Goal: Task Accomplishment & Management: Use online tool/utility

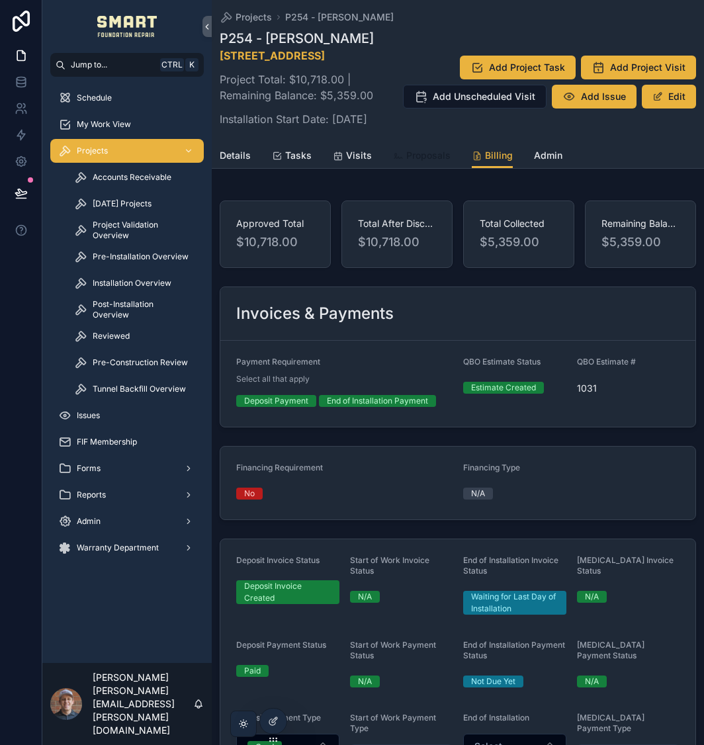
click at [432, 162] on span "Proposals" at bounding box center [428, 155] width 44 height 13
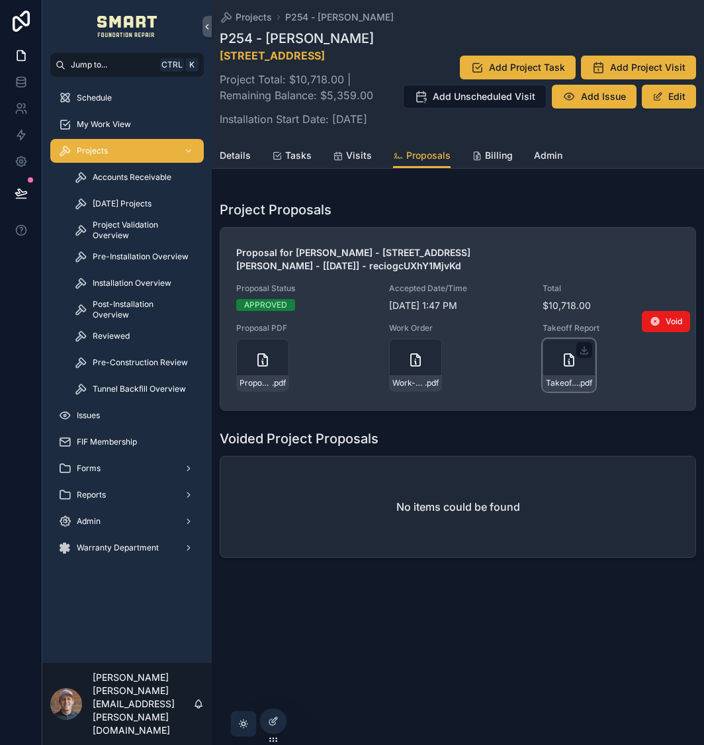
click at [565, 366] on icon "scrollable content" at bounding box center [569, 360] width 9 height 12
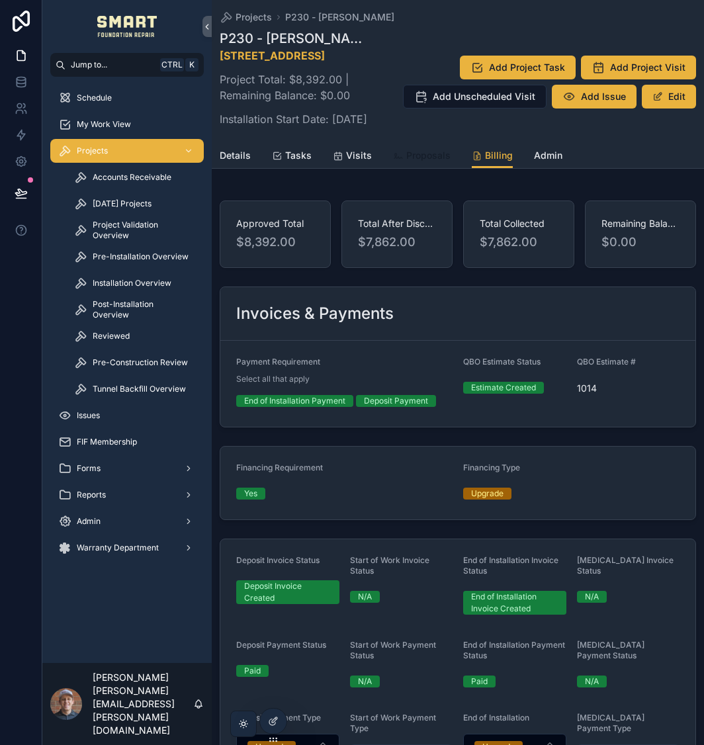
click at [438, 162] on span "Proposals" at bounding box center [428, 155] width 44 height 13
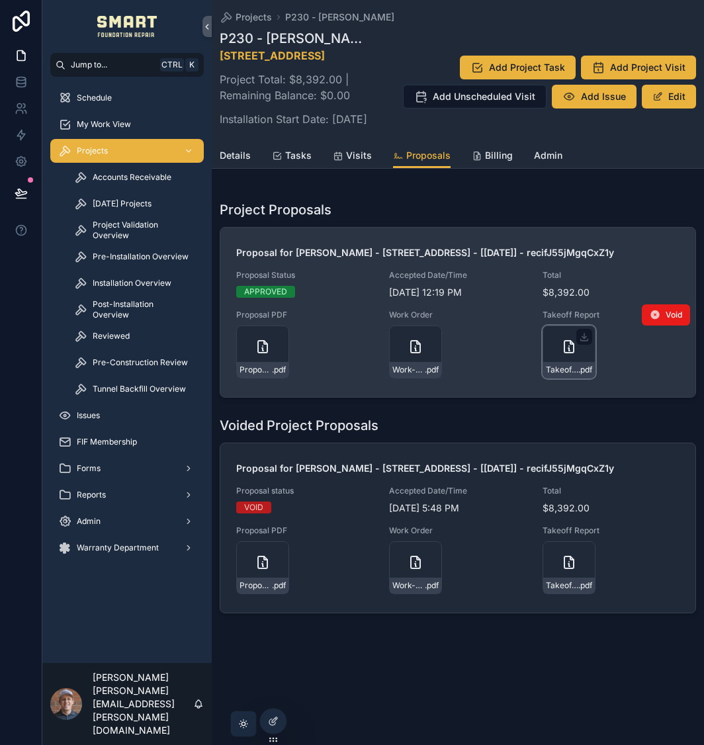
click at [553, 373] on div "Takeoff-Report---Change-Order-#1 .pdf" at bounding box center [569, 352] width 53 height 53
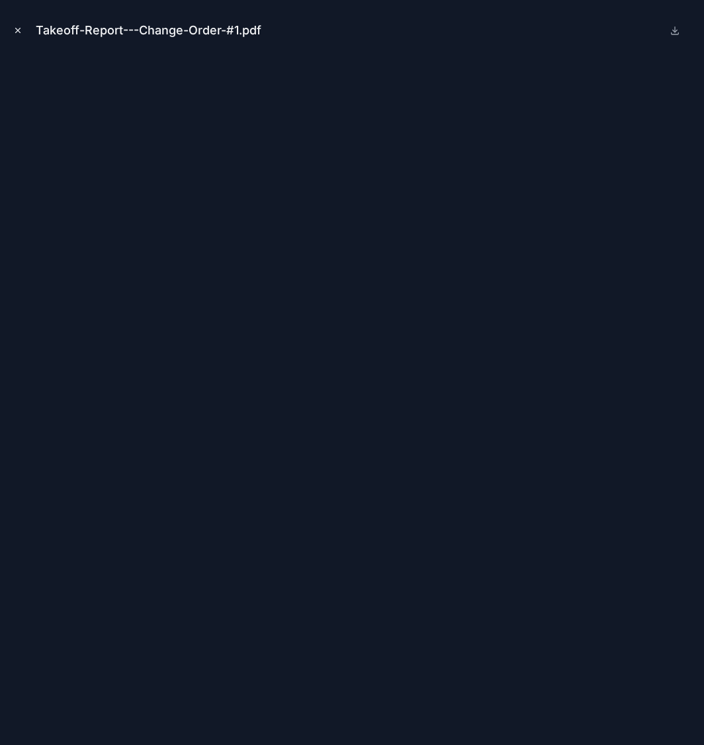
click at [15, 29] on icon "Close modal" at bounding box center [17, 30] width 9 height 9
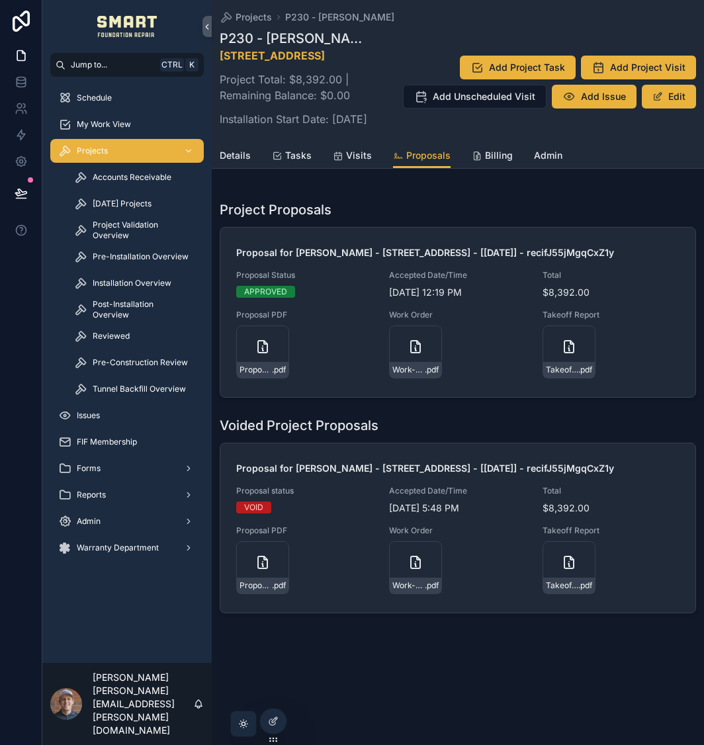
click at [467, 168] on div "Details Tasks Visits Proposals Billing Admin" at bounding box center [458, 155] width 477 height 25
click at [477, 161] on icon "scrollable content" at bounding box center [477, 156] width 11 height 11
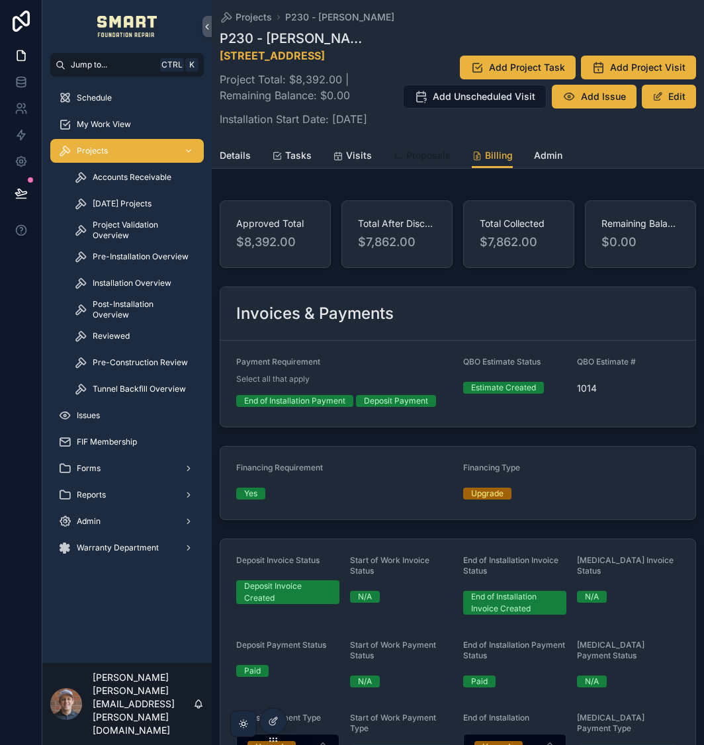
click at [432, 162] on span "Proposals" at bounding box center [428, 155] width 44 height 13
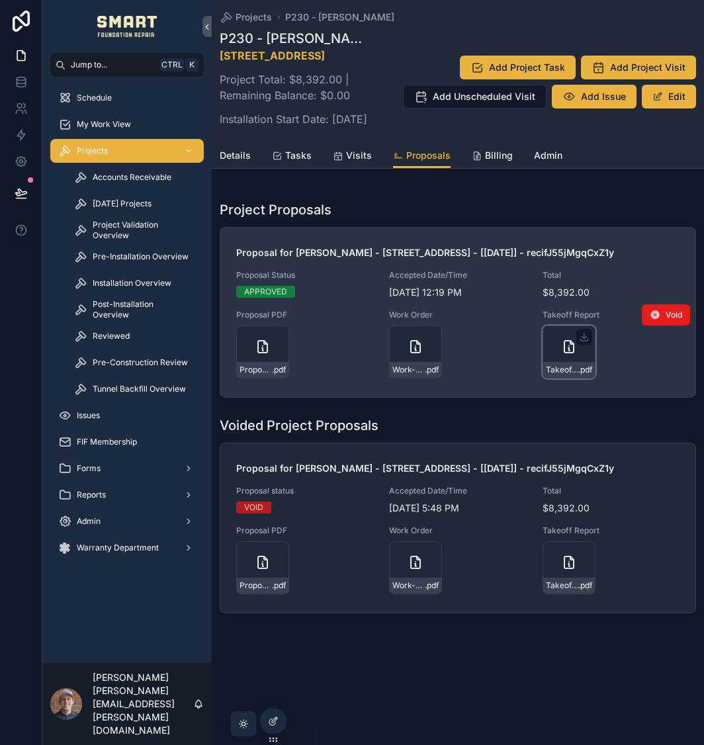
click at [561, 379] on div "Takeoff-Report---Change-Order-#1 .pdf" at bounding box center [569, 352] width 53 height 53
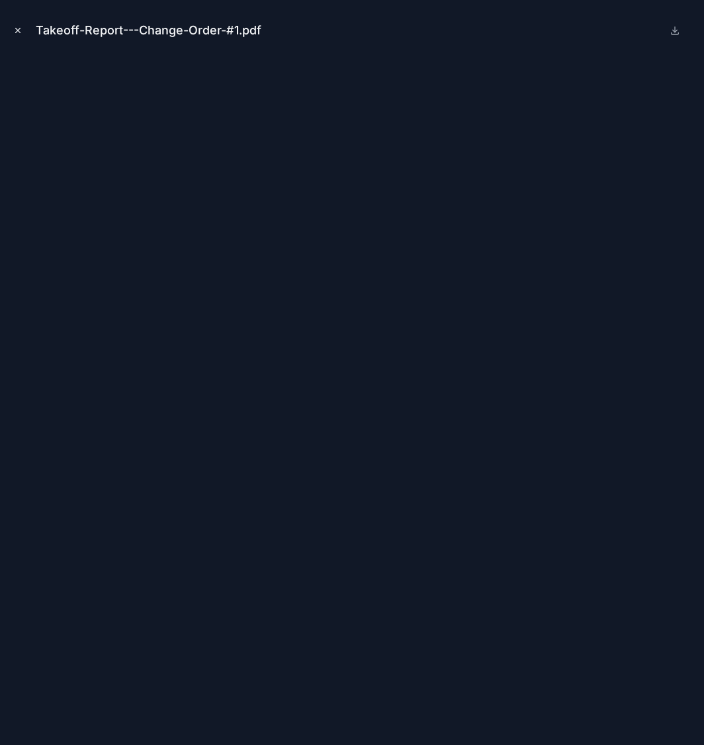
click at [15, 28] on icon "Close modal" at bounding box center [17, 30] width 9 height 9
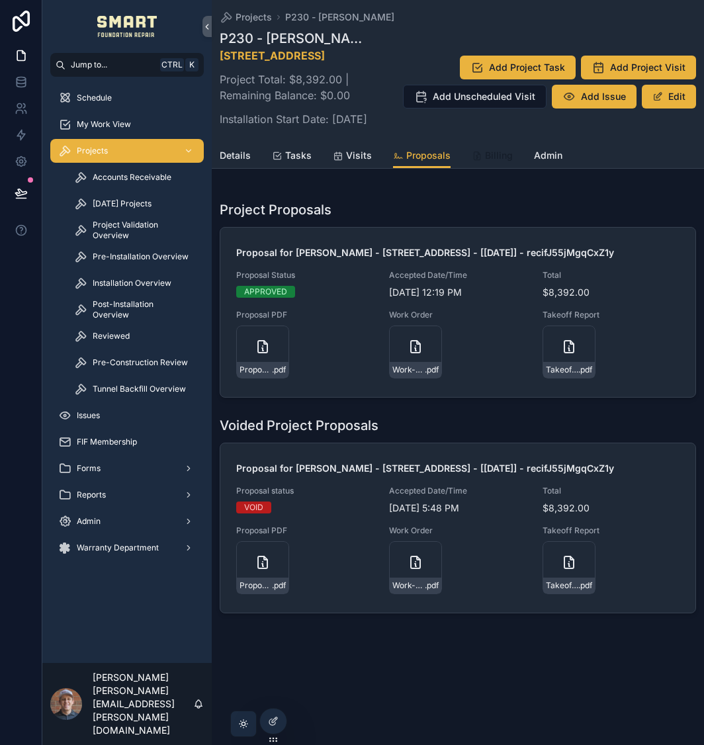
click at [472, 161] on icon "scrollable content" at bounding box center [477, 156] width 11 height 11
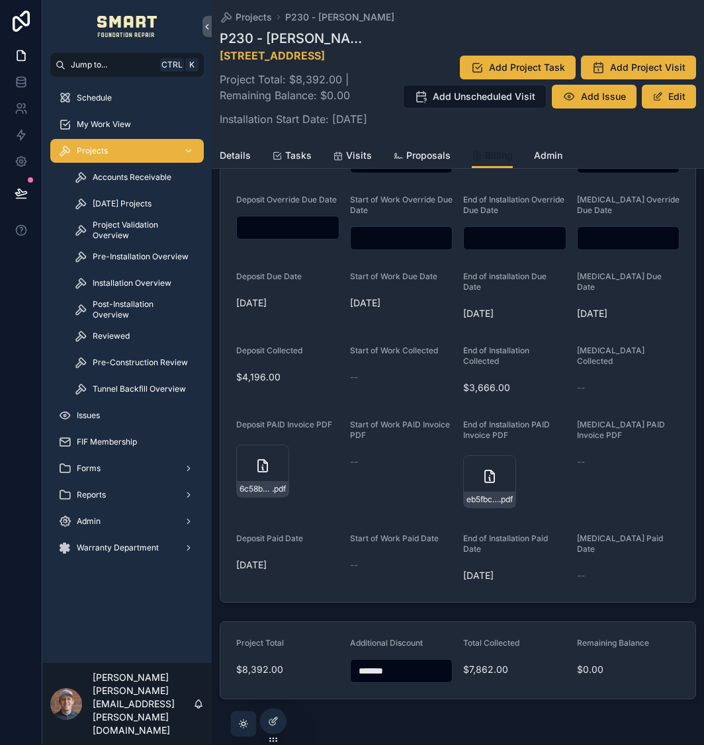
scroll to position [662, 0]
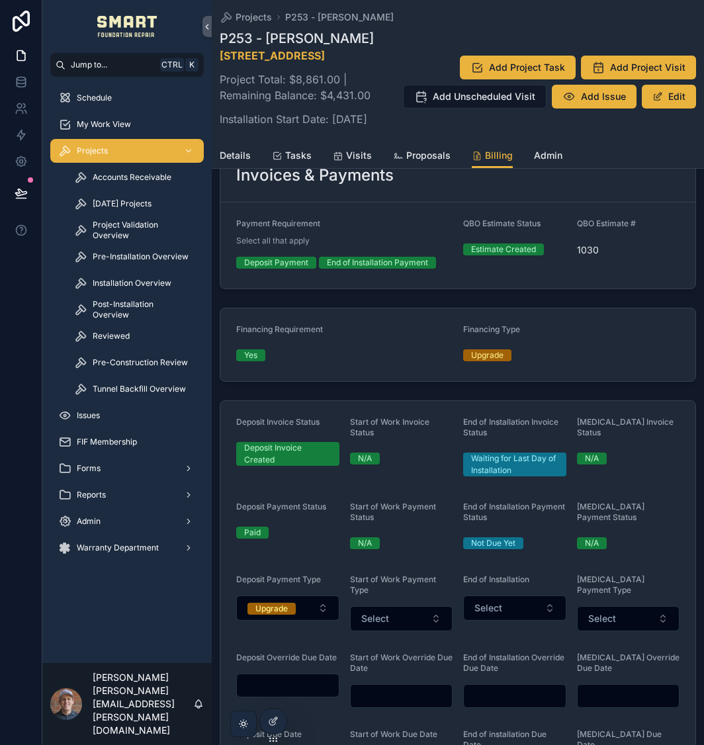
scroll to position [132, 0]
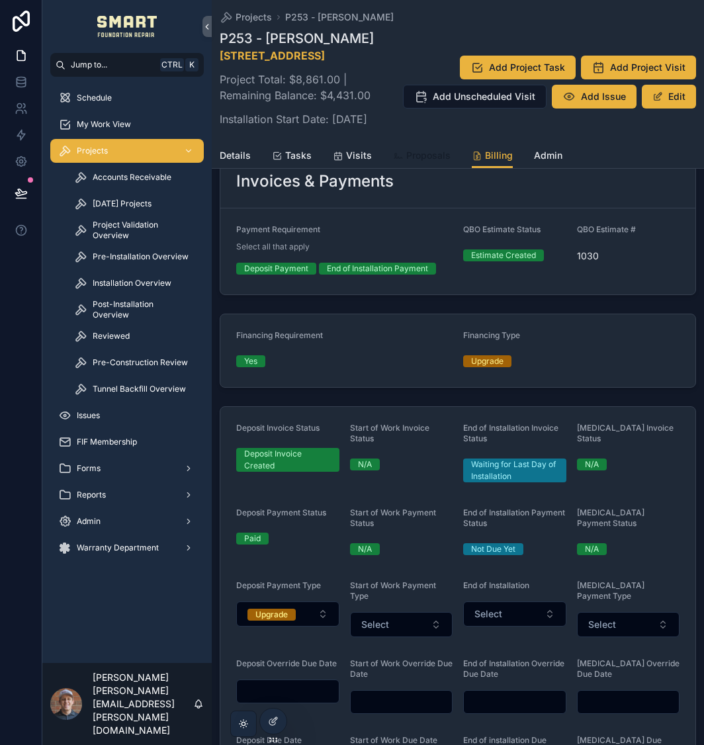
click at [437, 170] on link "Proposals" at bounding box center [422, 157] width 58 height 26
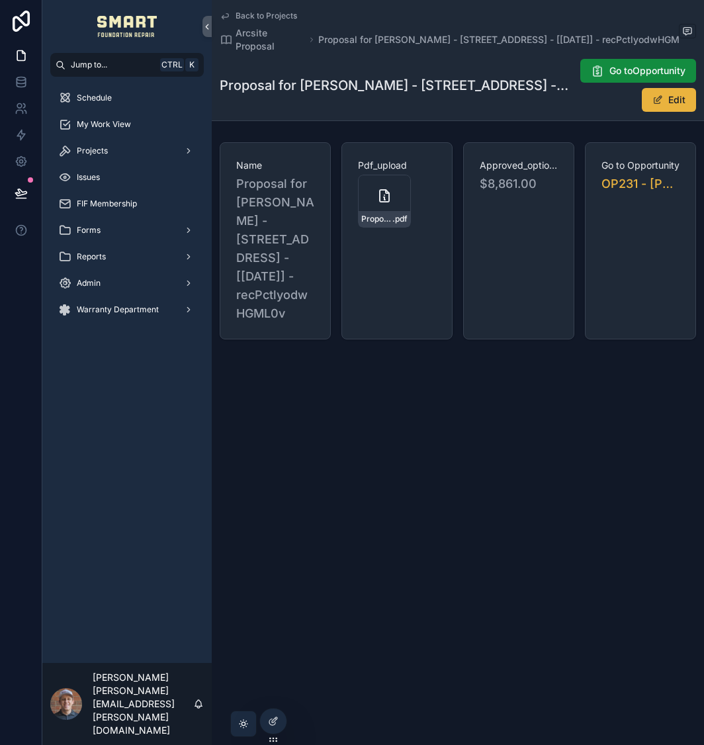
click at [265, 18] on span "Back to Projects" at bounding box center [267, 16] width 62 height 11
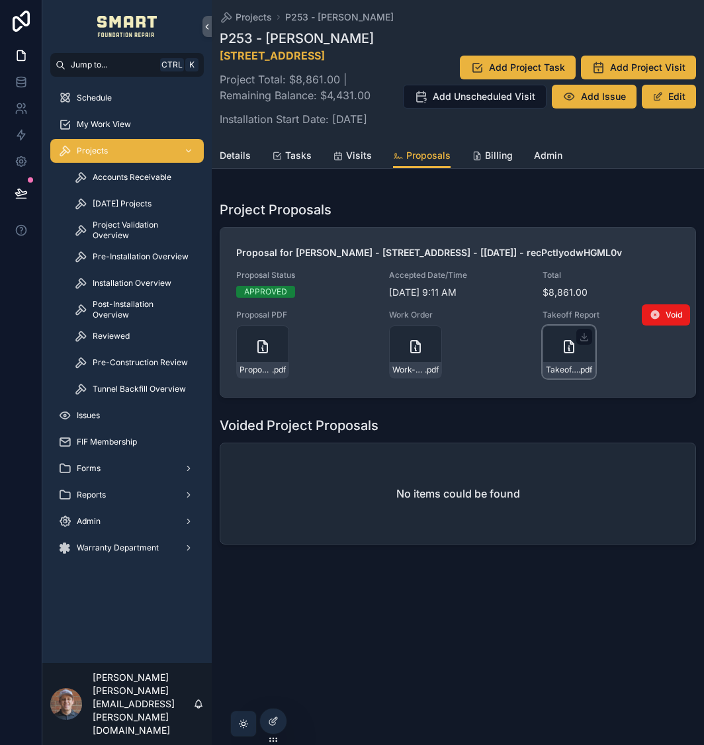
click at [565, 355] on icon "scrollable content" at bounding box center [569, 347] width 16 height 16
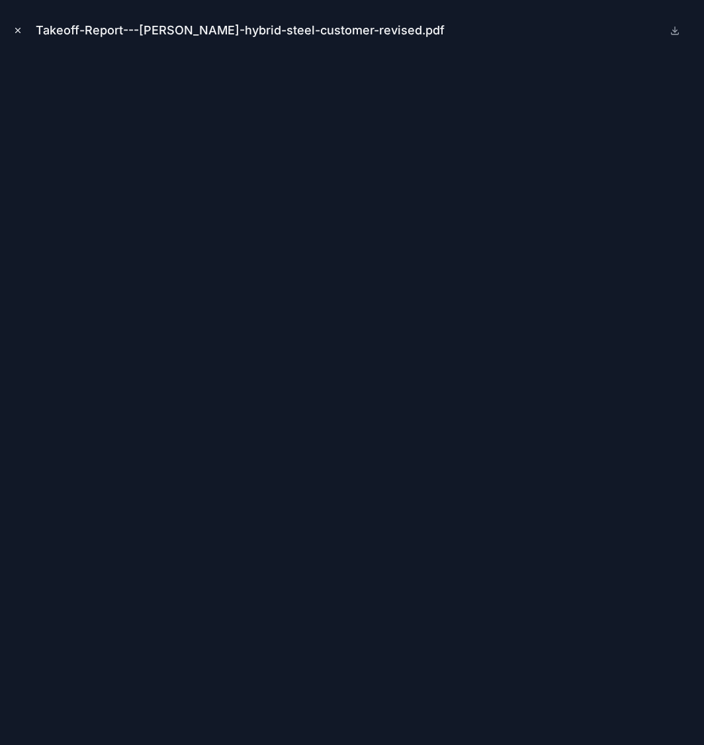
click at [16, 31] on icon "Close modal" at bounding box center [17, 30] width 9 height 9
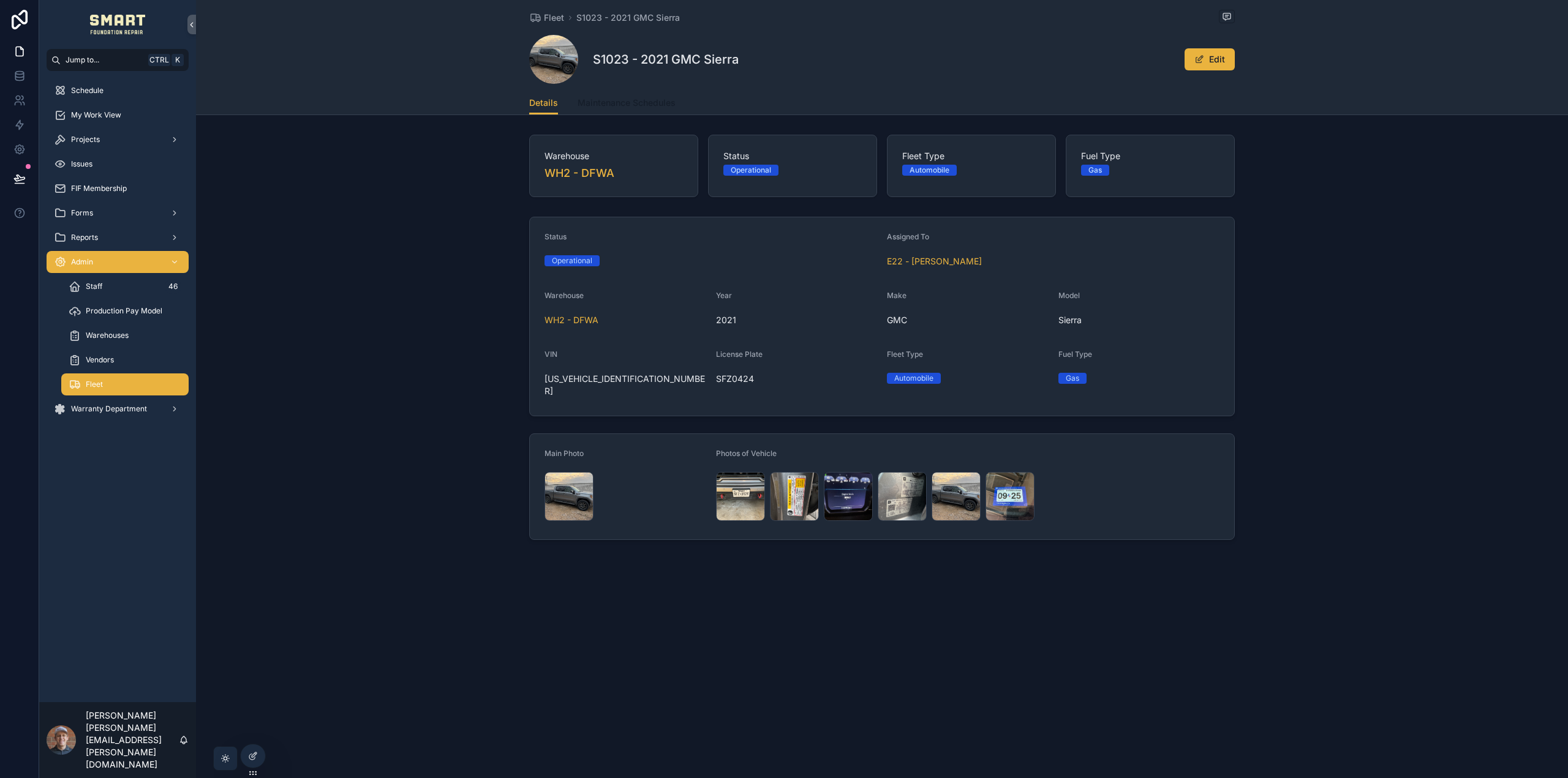
click at [602, 106] on span "Maintenance Schedules" at bounding box center [627, 103] width 98 height 12
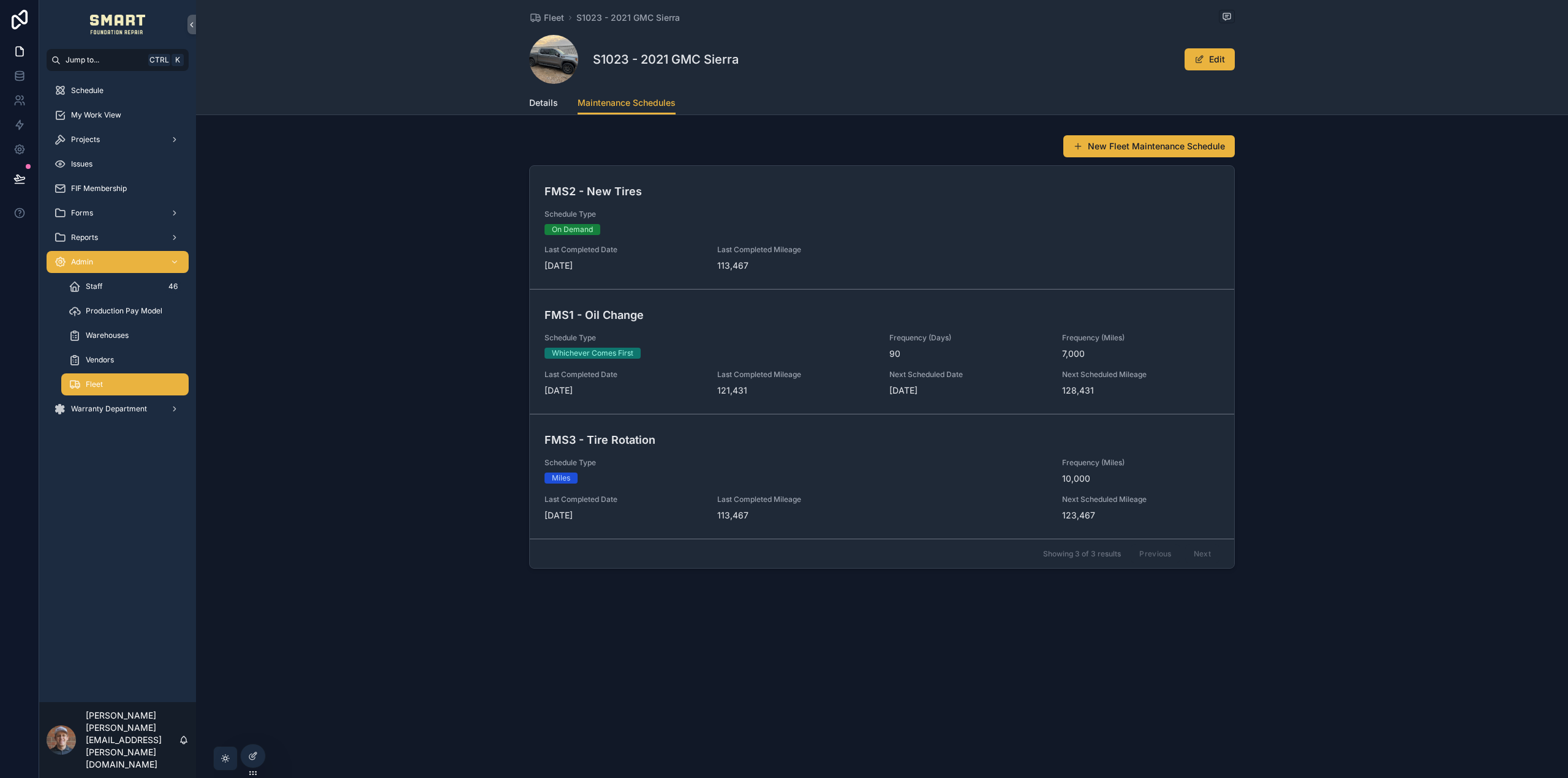
click at [1148, 146] on button "New Fleet Maintenance Schedule" at bounding box center [1149, 146] width 171 height 22
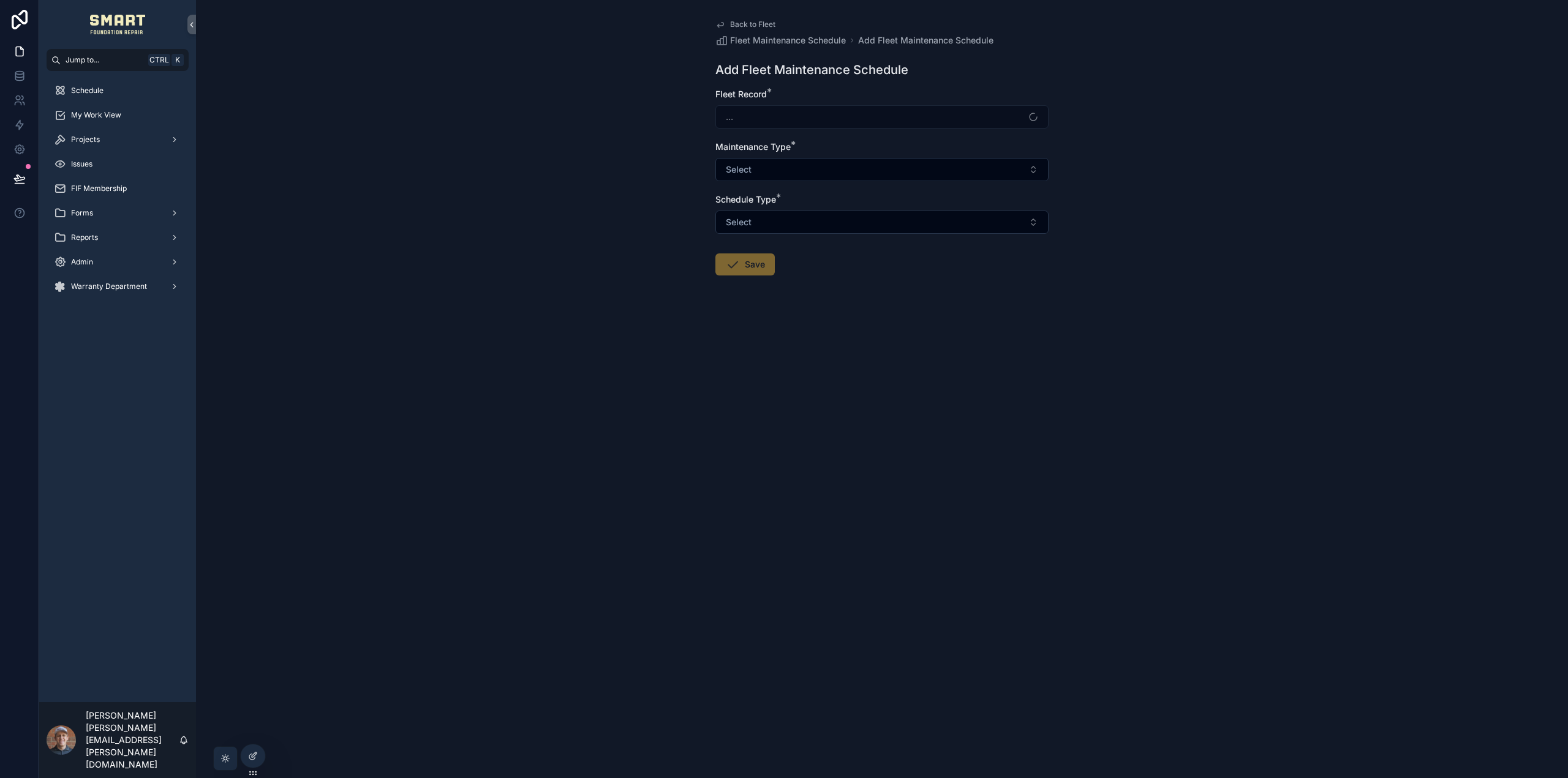
click at [767, 111] on div "..." at bounding box center [882, 117] width 333 height 23
click at [756, 168] on button "Select" at bounding box center [882, 169] width 333 height 23
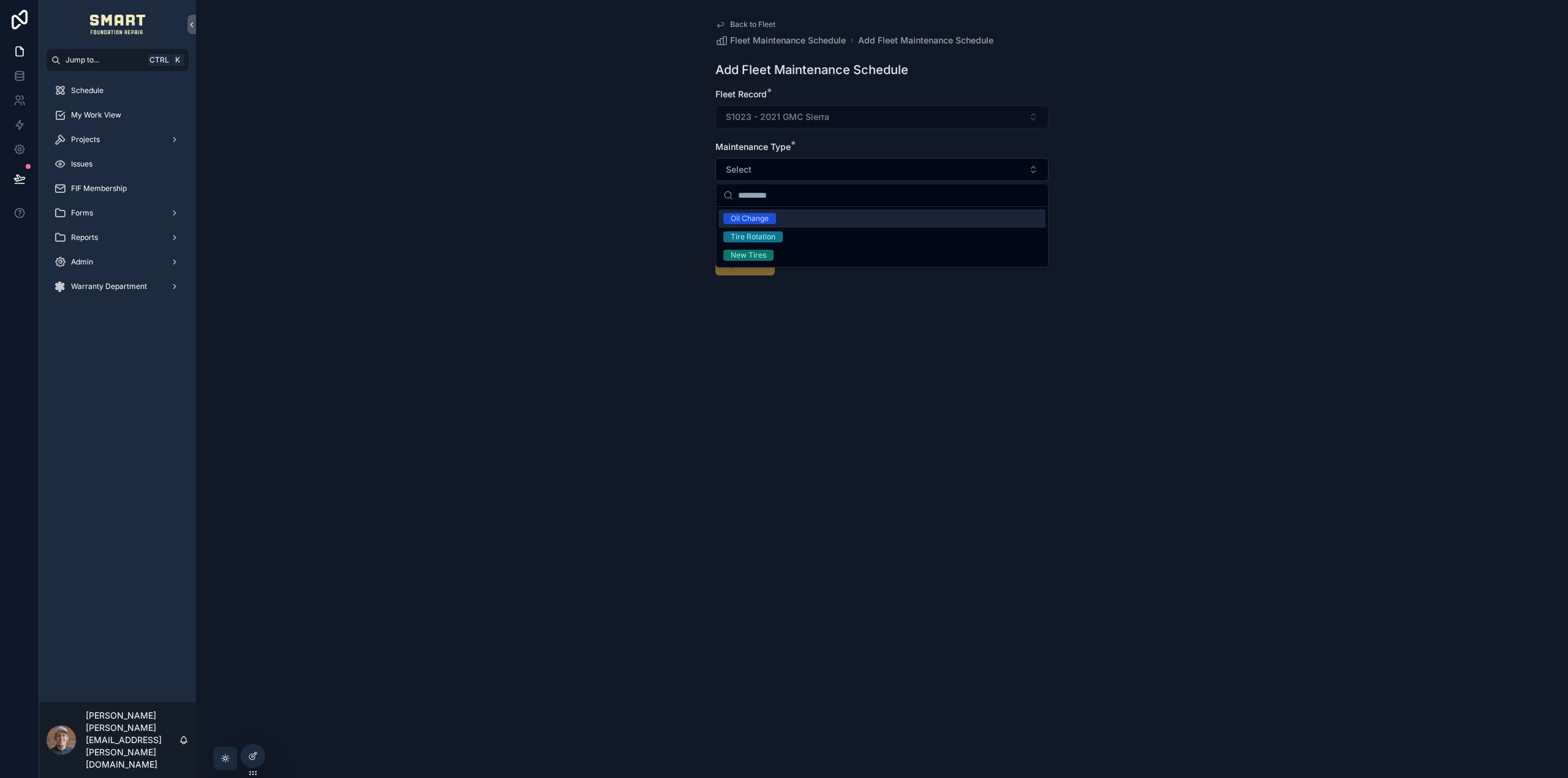
click at [759, 220] on div "Oil Change" at bounding box center [750, 218] width 38 height 11
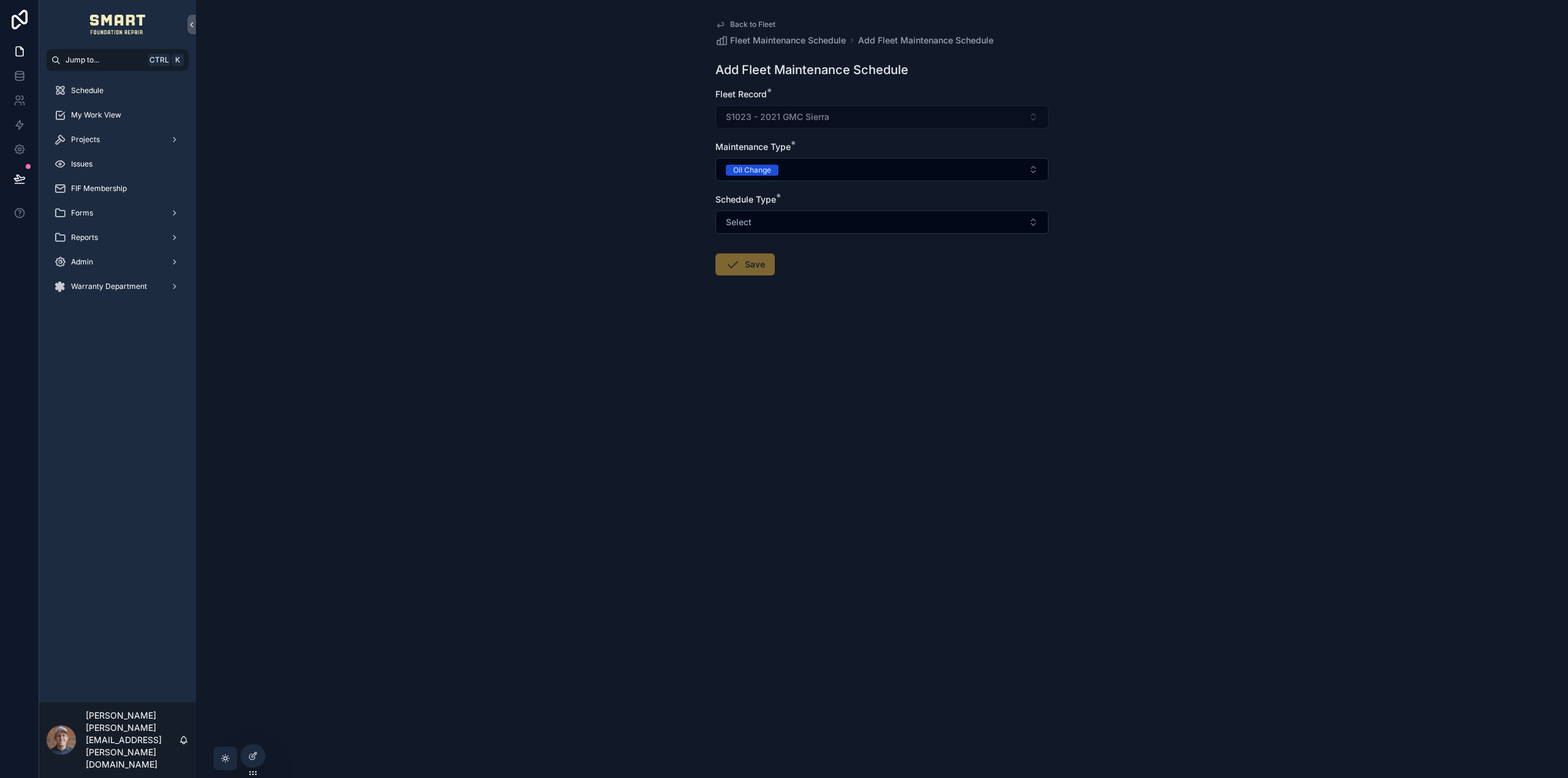
click at [726, 21] on link "Back to Fleet" at bounding box center [745, 24] width 60 height 10
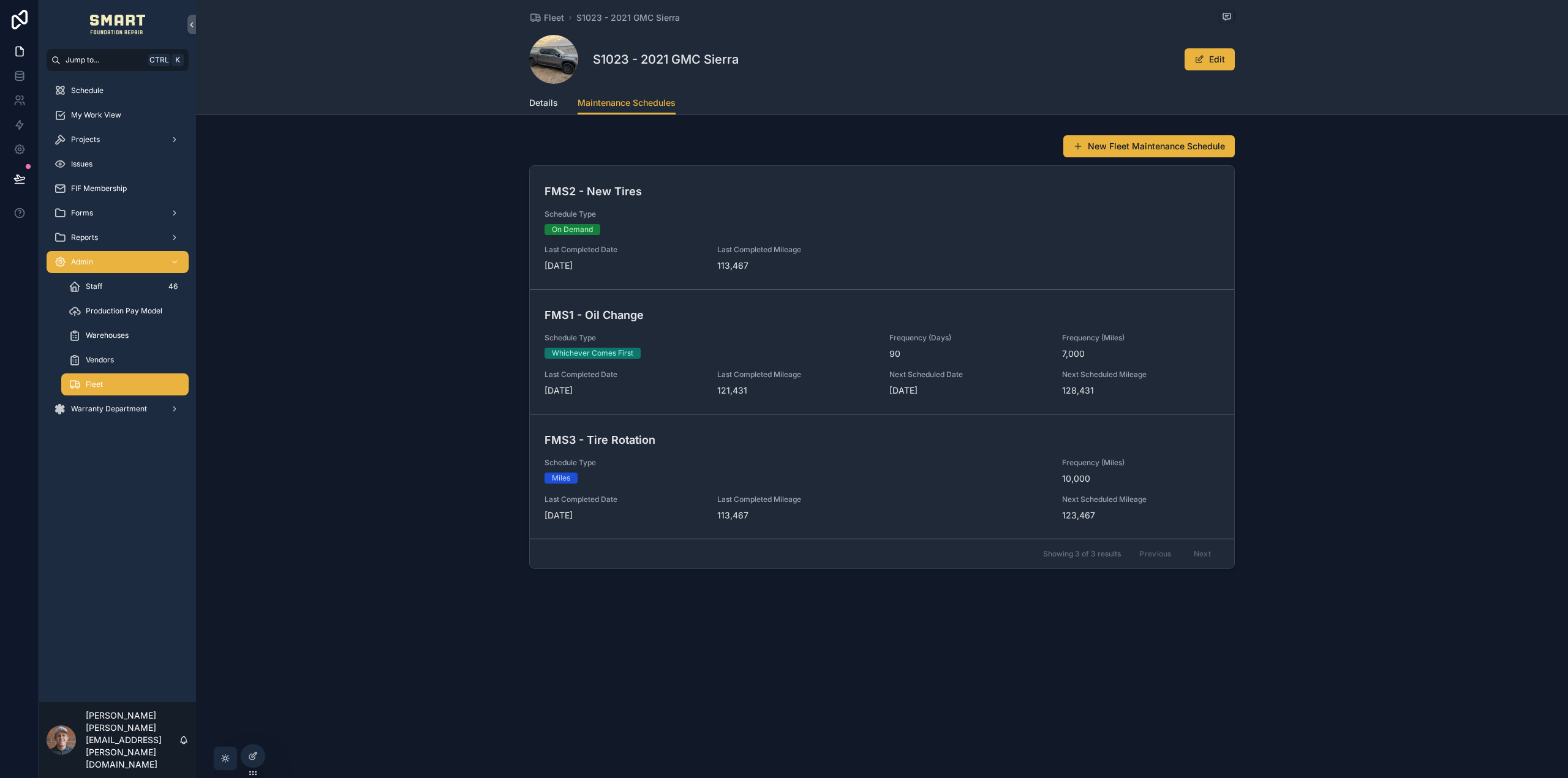
click at [130, 387] on div "Fleet" at bounding box center [125, 384] width 113 height 19
